Goal: Navigation & Orientation: Find specific page/section

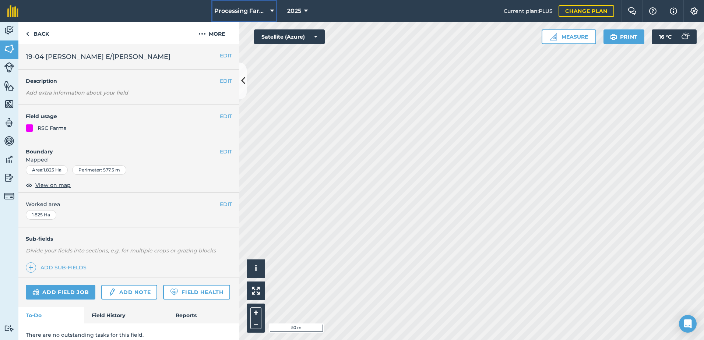
click at [228, 11] on span "Processing Farms" at bounding box center [240, 11] width 53 height 9
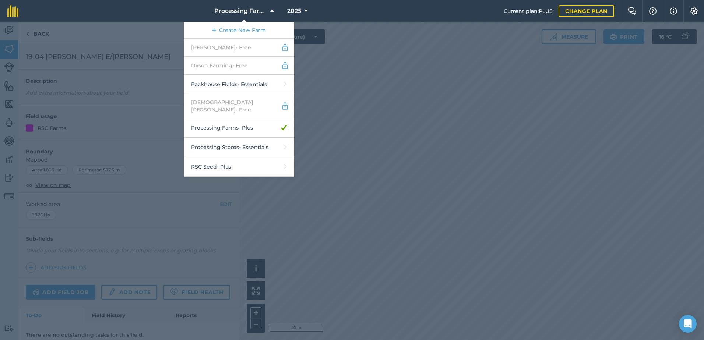
click at [8, 28] on div at bounding box center [352, 181] width 704 height 318
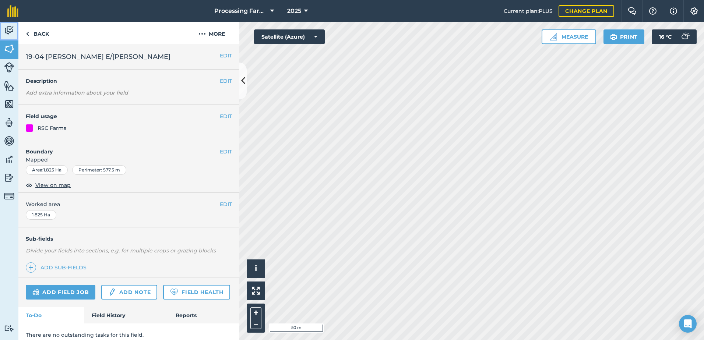
click at [7, 32] on img at bounding box center [9, 30] width 10 height 11
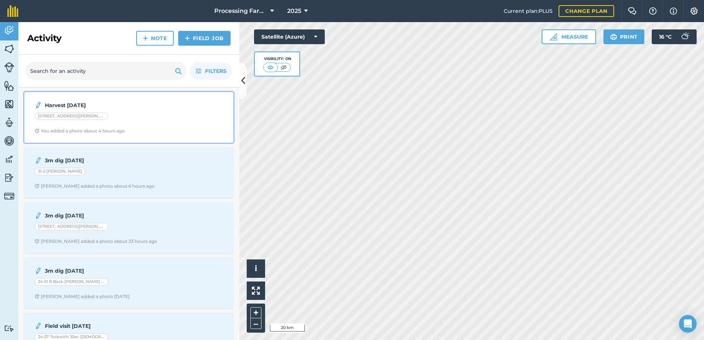
click at [128, 117] on div "[STREET_ADDRESS][PERSON_NAME] P: [DATE]" at bounding box center [129, 118] width 189 height 10
